Goal: Task Accomplishment & Management: Manage account settings

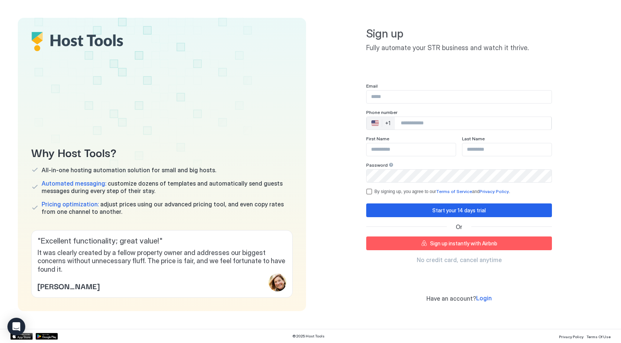
click at [419, 99] on input "Input Field" at bounding box center [458, 97] width 185 height 13
type input "*"
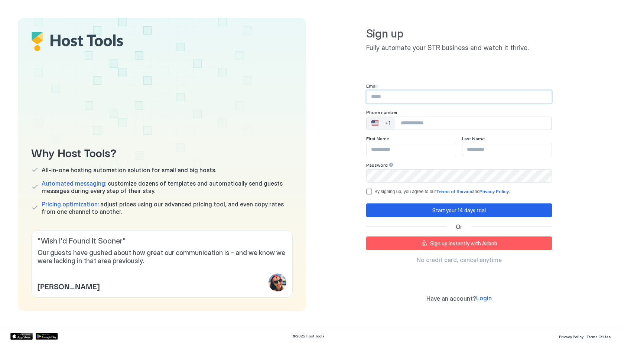
drag, startPoint x: 414, startPoint y: 95, endPoint x: 412, endPoint y: 100, distance: 5.2
click at [414, 95] on input "Input Field" at bounding box center [458, 97] width 185 height 13
type input "*"
click at [485, 301] on span "Login" at bounding box center [484, 297] width 16 height 7
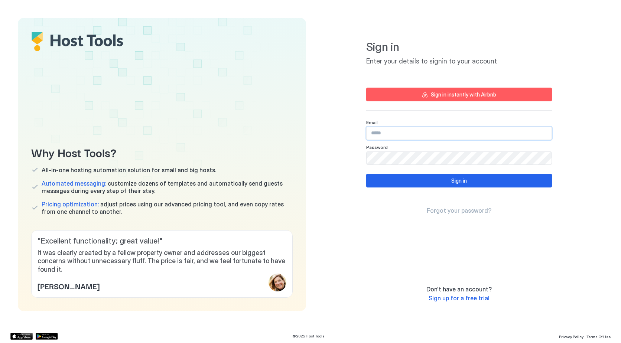
click at [407, 130] on input "Input Field" at bounding box center [458, 133] width 185 height 13
type input "*"
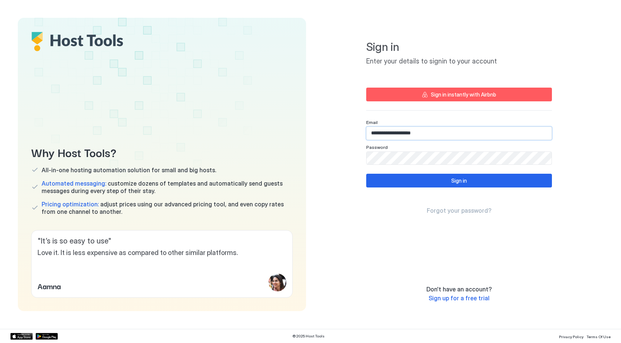
type input "**********"
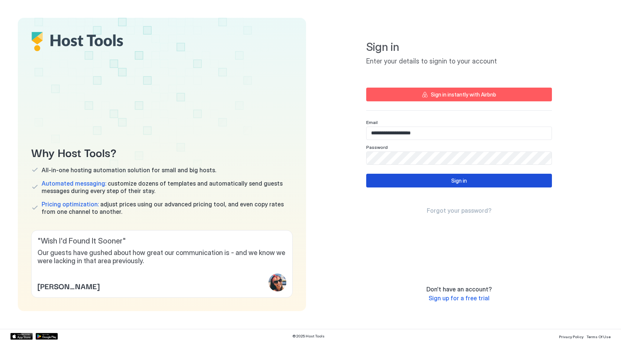
click at [460, 180] on div "Sign in" at bounding box center [459, 181] width 16 height 8
click at [463, 188] on div "Sign in Forgot your password?" at bounding box center [459, 194] width 186 height 41
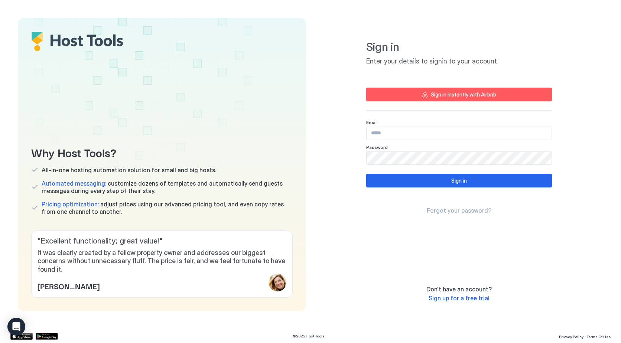
click at [397, 188] on div "Sign in Forgot your password?" at bounding box center [459, 194] width 186 height 41
click at [409, 137] on input "Input Field" at bounding box center [458, 133] width 185 height 13
type input "**********"
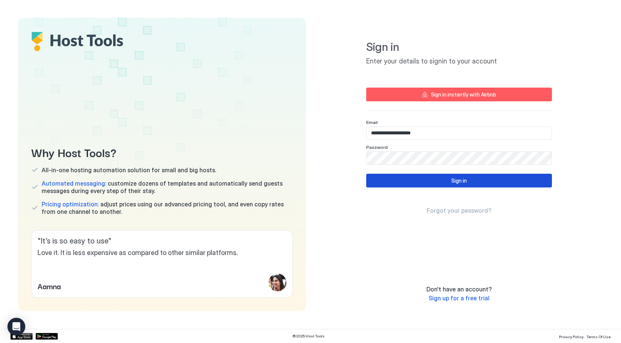
click at [454, 186] on button "Sign in" at bounding box center [459, 181] width 186 height 14
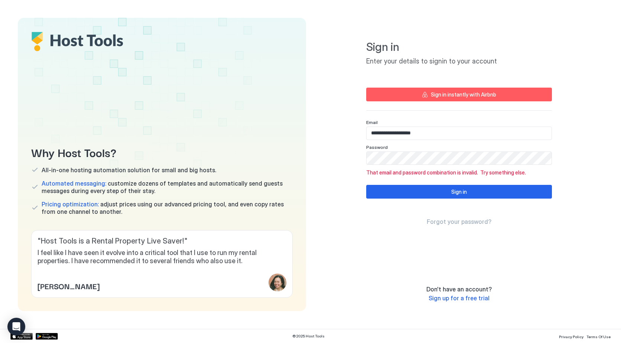
click at [269, 159] on div "Why Host Tools? All-in-one hosting automation solution for small and big hosts.…" at bounding box center [310, 164] width 585 height 293
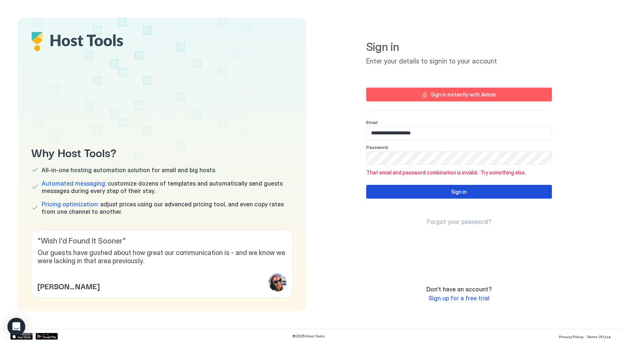
click at [489, 197] on button "Sign in" at bounding box center [459, 192] width 186 height 14
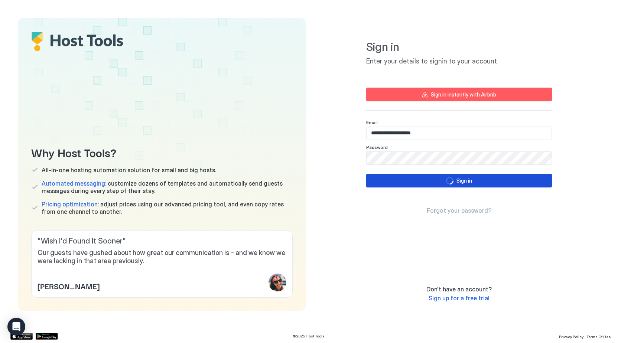
click at [481, 178] on button "Sign in" at bounding box center [459, 181] width 186 height 14
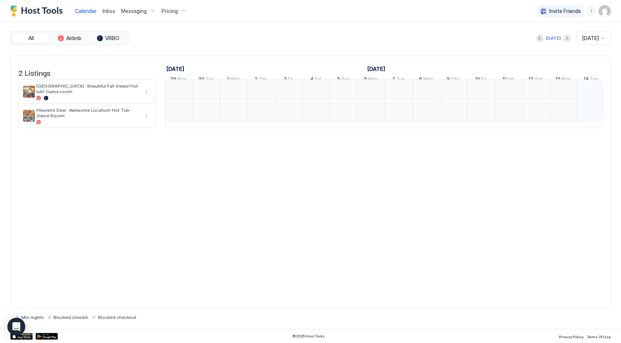
scroll to position [0, 412]
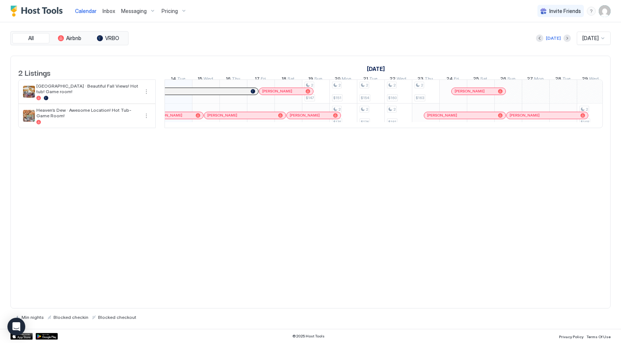
click at [599, 36] on div "[DATE]" at bounding box center [590, 38] width 18 height 7
click at [588, 88] on span "Nov 2025" at bounding box center [589, 88] width 15 height 6
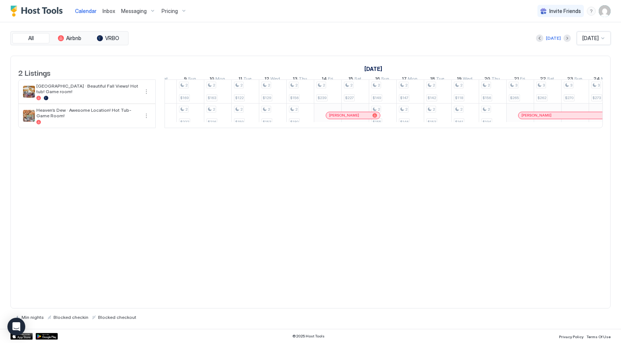
scroll to position [0, 655]
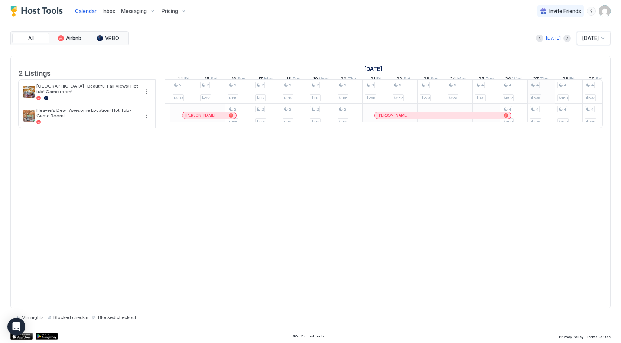
click at [540, 99] on div "2 $147 2 $151 2 $174 2 $154 2 $176 2 $160 2 $181 2 $163 2 $148 2 $146 2 $184 2 …" at bounding box center [170, 103] width 1538 height 48
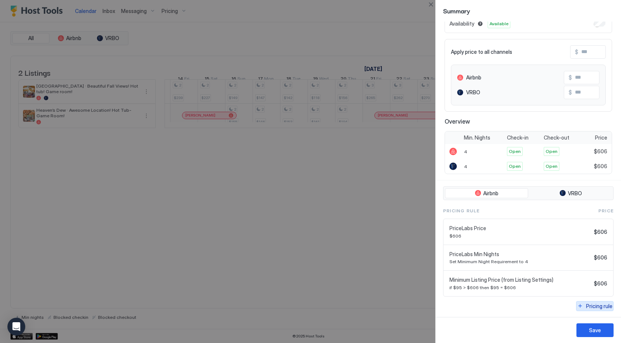
click at [598, 307] on div "Pricing rule" at bounding box center [599, 306] width 26 height 8
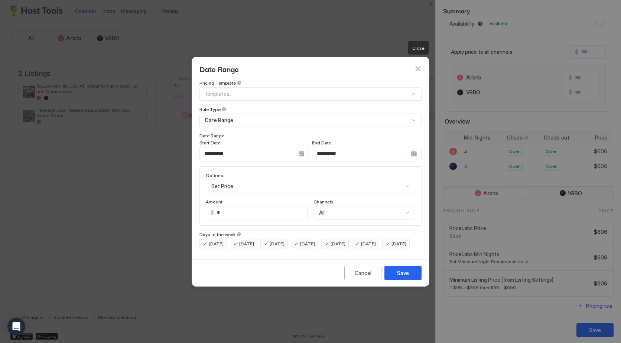
click at [417, 65] on button "button" at bounding box center [417, 68] width 7 height 7
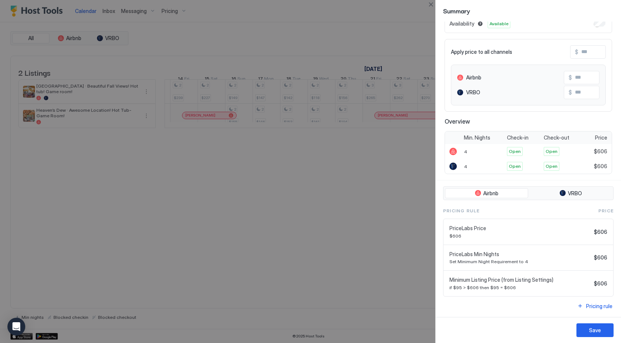
click at [315, 222] on div at bounding box center [310, 171] width 621 height 343
click at [363, 215] on div at bounding box center [310, 171] width 621 height 343
click at [245, 279] on div at bounding box center [310, 171] width 621 height 343
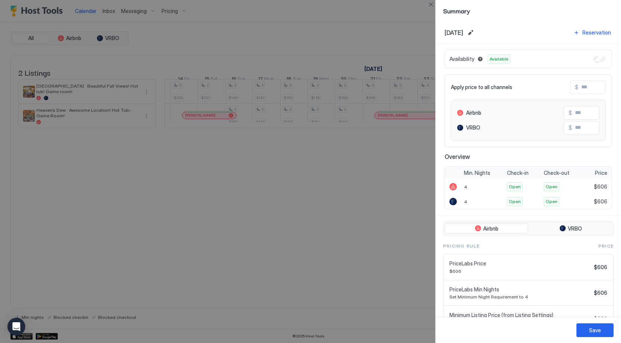
click at [332, 215] on div at bounding box center [310, 171] width 621 height 343
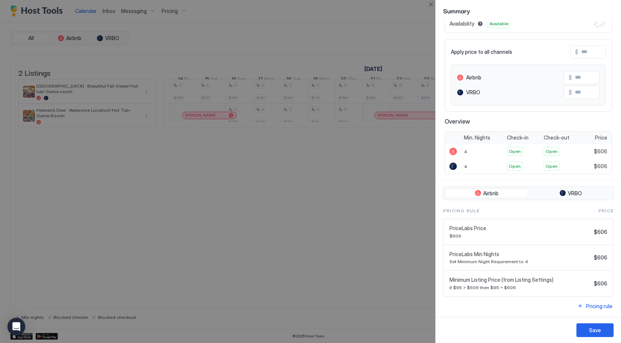
click at [308, 256] on div at bounding box center [310, 171] width 621 height 343
click at [377, 253] on div at bounding box center [310, 171] width 621 height 343
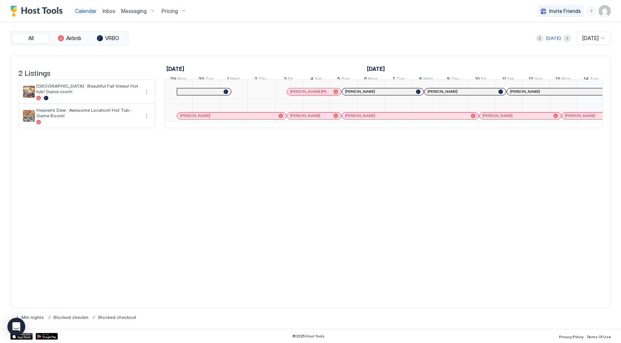
scroll to position [0, 412]
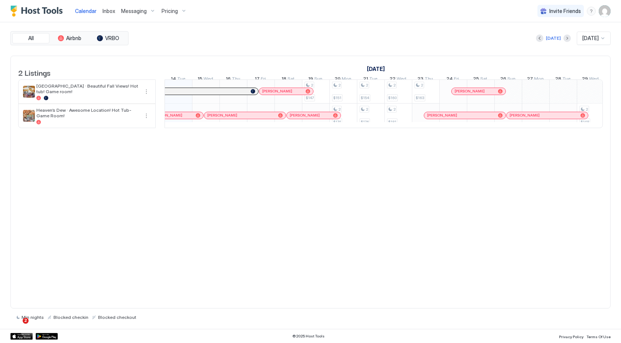
drag, startPoint x: 581, startPoint y: 42, endPoint x: 581, endPoint y: 47, distance: 5.6
click at [581, 42] on div "[DATE]" at bounding box center [594, 38] width 34 height 13
click at [592, 119] on div "[DATE]" at bounding box center [593, 125] width 33 height 14
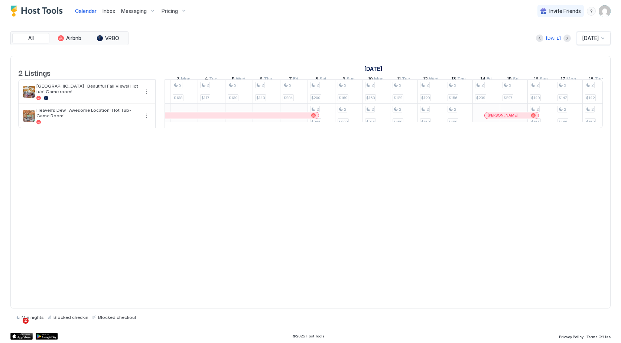
scroll to position [0, 0]
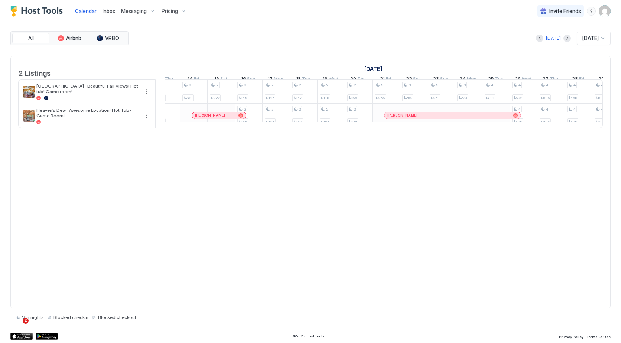
click at [484, 128] on div at bounding box center [383, 128] width 438 height 0
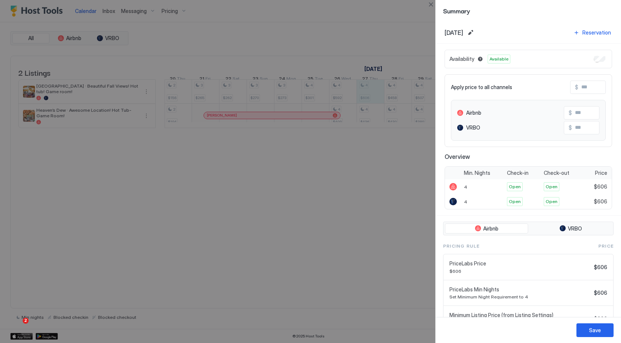
click at [406, 244] on div at bounding box center [310, 171] width 621 height 343
click at [310, 237] on div at bounding box center [310, 171] width 621 height 343
click at [386, 93] on div at bounding box center [310, 171] width 621 height 343
click at [255, 256] on div at bounding box center [310, 171] width 621 height 343
click at [400, 99] on div at bounding box center [310, 171] width 621 height 343
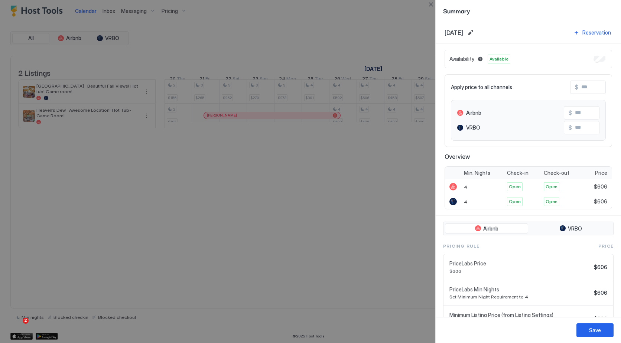
click at [249, 242] on div at bounding box center [310, 171] width 621 height 343
click at [350, 247] on div at bounding box center [310, 171] width 621 height 343
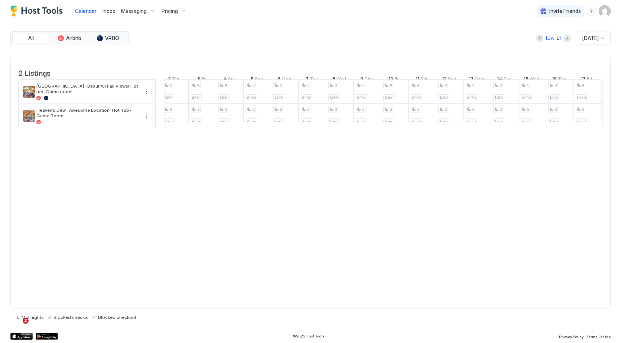
scroll to position [0, 923]
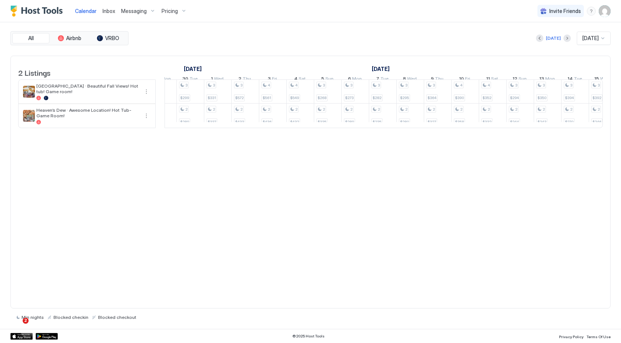
click at [586, 36] on span "Jun 2026" at bounding box center [590, 38] width 16 height 7
click at [610, 32] on div "Jun 2026" at bounding box center [594, 38] width 34 height 13
click at [600, 38] on div at bounding box center [603, 38] width 6 height 6
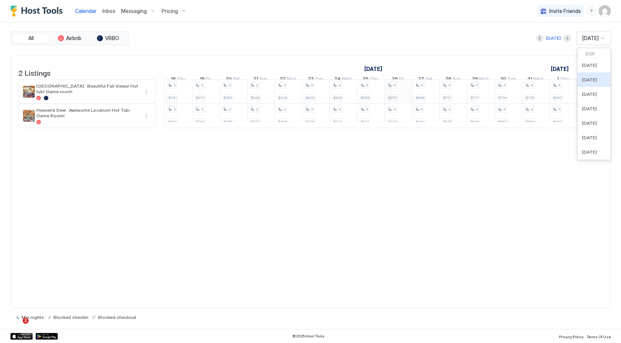
click at [398, 99] on div "4 $458 4 $430 4 $507 4 $389 2 $143 2 $130 2 $136 2 $129 2 $135 2 $134 2 $157 2 …" at bounding box center [384, 103] width 1538 height 48
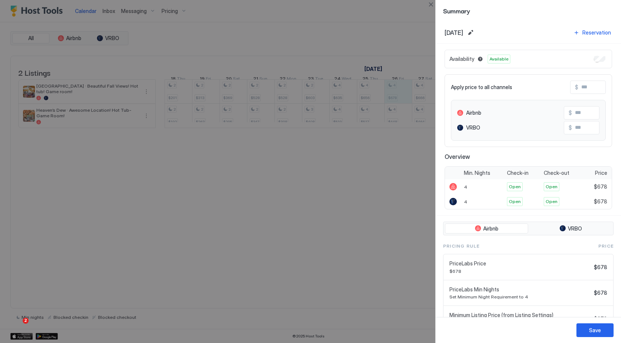
click at [404, 222] on div at bounding box center [310, 171] width 621 height 343
click at [375, 89] on div at bounding box center [310, 171] width 621 height 343
click at [467, 14] on span "Summary" at bounding box center [528, 10] width 170 height 9
click at [275, 208] on div at bounding box center [310, 171] width 621 height 343
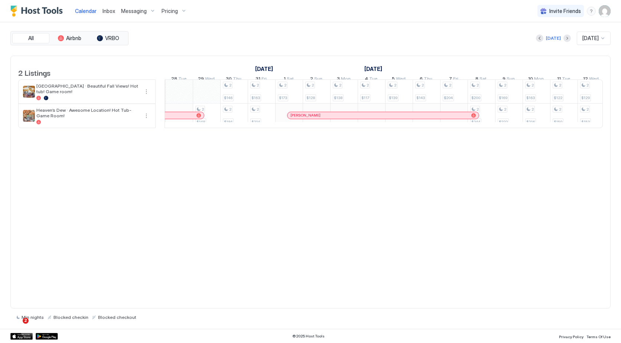
scroll to position [0, 807]
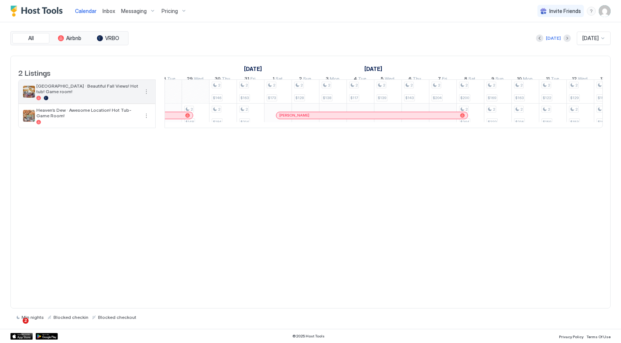
click at [145, 96] on button "More options" at bounding box center [146, 91] width 9 height 9
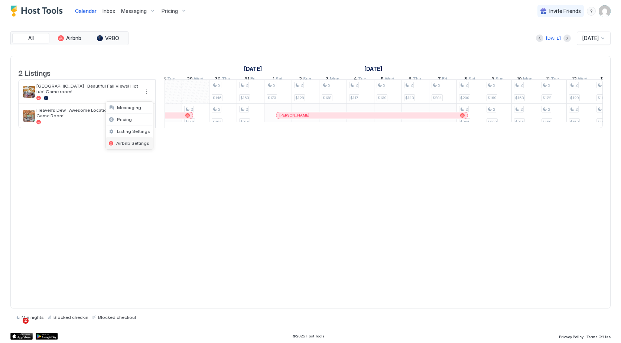
click at [133, 143] on span "Airbnb Settings" at bounding box center [132, 143] width 33 height 6
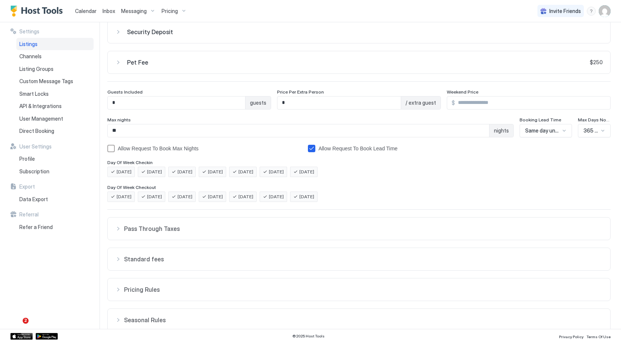
scroll to position [13, 0]
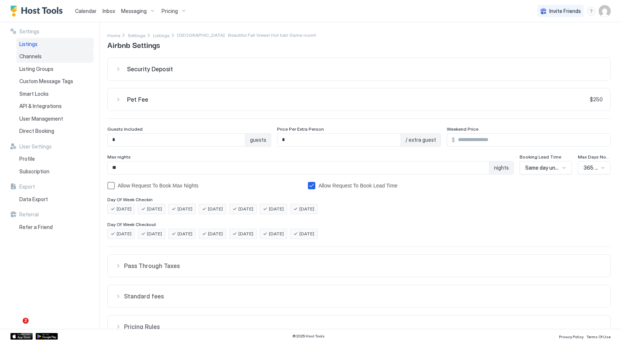
click at [47, 58] on div "Channels" at bounding box center [54, 56] width 77 height 13
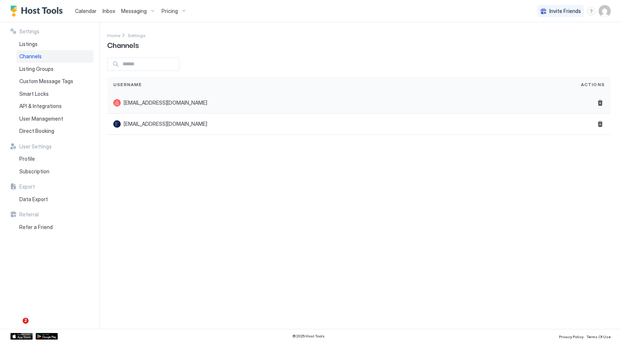
click at [160, 105] on span "[EMAIL_ADDRESS][DOMAIN_NAME]" at bounding box center [166, 102] width 84 height 7
click at [44, 71] on span "Listing Groups" at bounding box center [36, 69] width 34 height 7
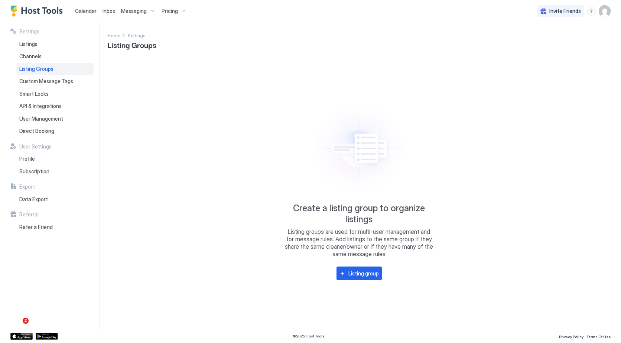
click at [90, 13] on span "Calendar" at bounding box center [86, 11] width 22 height 6
